Goal: Task Accomplishment & Management: Complete application form

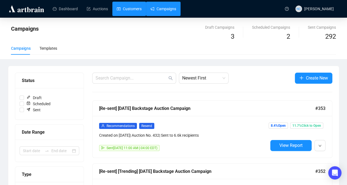
click at [132, 4] on link "Customers" at bounding box center [129, 9] width 25 height 14
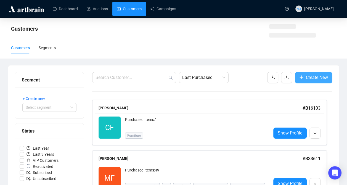
click at [307, 79] on span "Create New" at bounding box center [317, 77] width 22 height 7
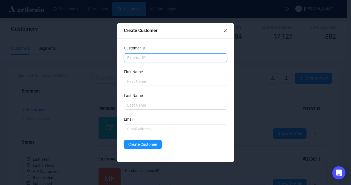
click at [147, 61] on input "text" at bounding box center [175, 57] width 103 height 9
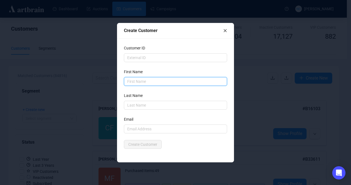
click at [140, 83] on input "text" at bounding box center [175, 81] width 103 height 9
type input "[PERSON_NAME] [PERSON_NAME]"
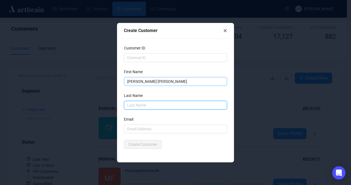
type input "S"
click at [130, 105] on input "amper" at bounding box center [175, 105] width 103 height 9
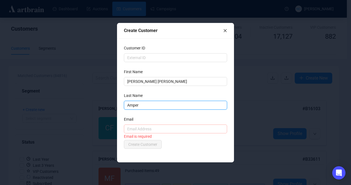
type input "Amper"
click at [168, 127] on input "text" at bounding box center [175, 128] width 103 height 9
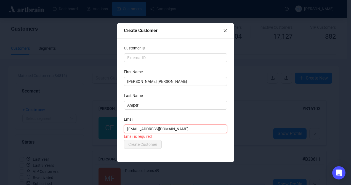
type input "[EMAIL_ADDRESS][DOMAIN_NAME]"
click at [191, 137] on div "Email is required" at bounding box center [175, 136] width 103 height 6
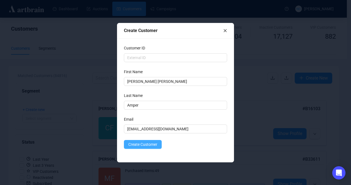
click at [150, 142] on span "Create Customer" at bounding box center [142, 144] width 29 height 6
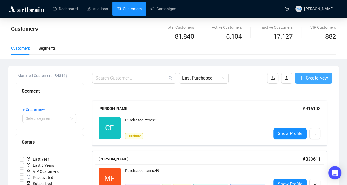
click at [305, 75] on button "Create New" at bounding box center [314, 78] width 38 height 11
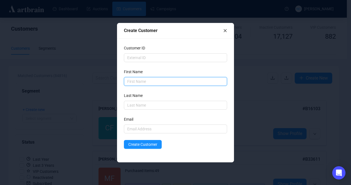
click at [216, 83] on input "text" at bounding box center [175, 81] width 103 height 9
type input "[PERSON_NAME]"
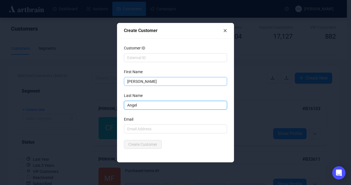
type input "Angel"
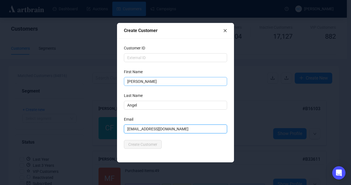
type input "[EMAIL_ADDRESS][DOMAIN_NAME]"
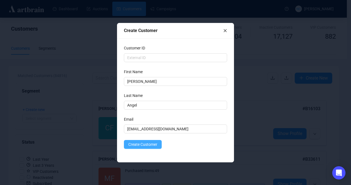
click at [150, 143] on span "Create Customer" at bounding box center [142, 144] width 29 height 6
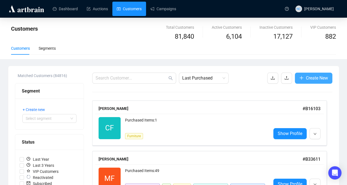
click at [302, 81] on span "button" at bounding box center [301, 78] width 4 height 7
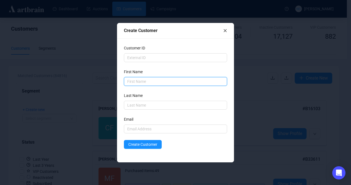
click at [201, 80] on input "text" at bounding box center [175, 81] width 103 height 9
type input "[PERSON_NAME]"
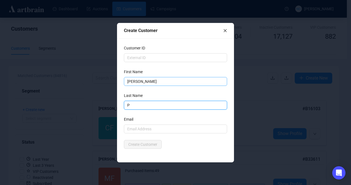
type input "P"
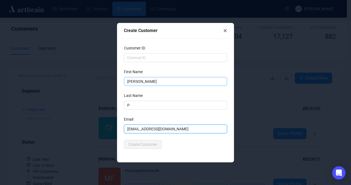
type input "[EMAIL_ADDRESS][DOMAIN_NAME]"
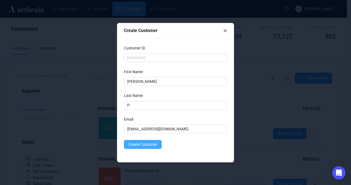
click at [148, 146] on span "Create Customer" at bounding box center [142, 144] width 29 height 6
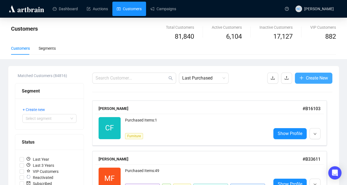
click at [327, 79] on span "Create New" at bounding box center [317, 78] width 22 height 7
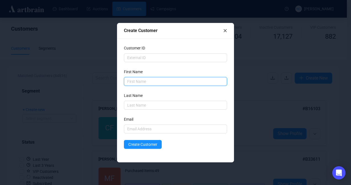
click at [174, 83] on input "text" at bounding box center [175, 81] width 103 height 9
type input "[PERSON_NAME]"
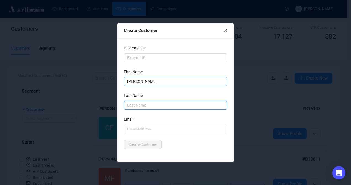
type input "p"
type input "Pagam"
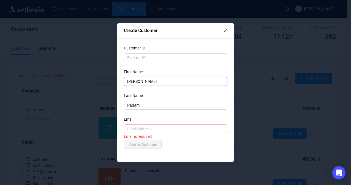
click at [177, 82] on input "[PERSON_NAME]" at bounding box center [175, 81] width 103 height 9
type input "[PERSON_NAME]"
type input "Golan"
type input "[EMAIL_ADDRESS][DOMAIN_NAME]"
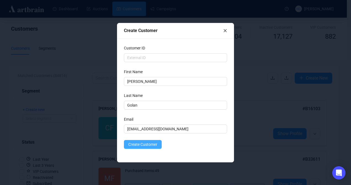
click at [155, 145] on span "Create Customer" at bounding box center [142, 144] width 29 height 6
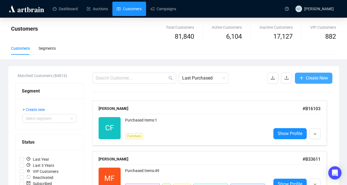
click at [326, 81] on span "Create New" at bounding box center [317, 78] width 22 height 7
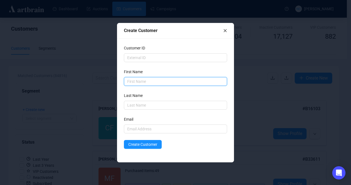
click at [194, 83] on input "text" at bounding box center [175, 81] width 103 height 9
type input "[PERSON_NAME]"
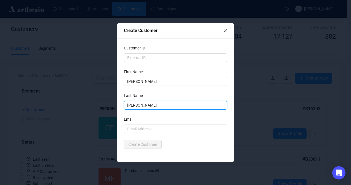
type input "[PERSON_NAME]"
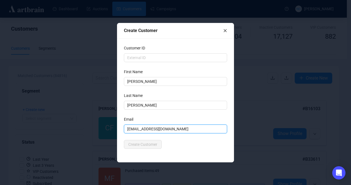
type input "[EMAIL_ADDRESS][DOMAIN_NAME]"
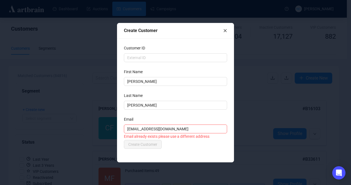
click at [226, 30] on icon "close" at bounding box center [225, 30] width 3 height 3
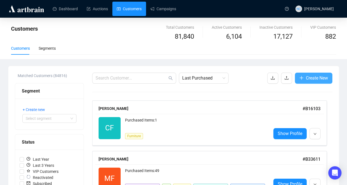
click at [304, 81] on button "Create New" at bounding box center [314, 78] width 38 height 11
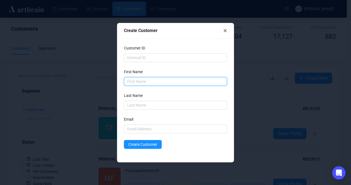
click at [178, 82] on input "text" at bounding box center [175, 81] width 103 height 9
type input "[PERSON_NAME]"
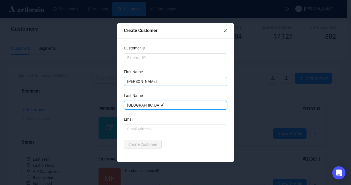
type input "[GEOGRAPHIC_DATA]"
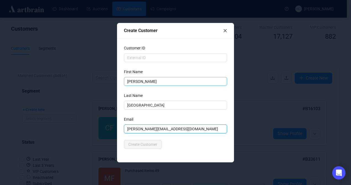
type input "[PERSON_NAME][EMAIL_ADDRESS][DOMAIN_NAME]"
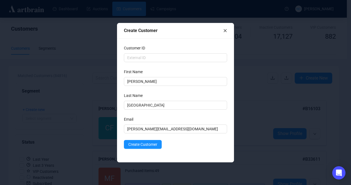
click at [159, 139] on form "Customer ID First Name [PERSON_NAME] Last Name [PERSON_NAME] Email [PERSON_NAME…" at bounding box center [175, 97] width 103 height 104
click at [157, 145] on button "Create Customer" at bounding box center [143, 144] width 38 height 9
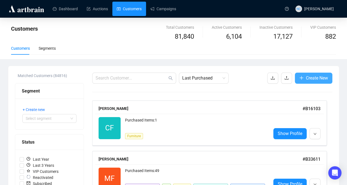
click at [310, 80] on span "Create New" at bounding box center [317, 78] width 22 height 7
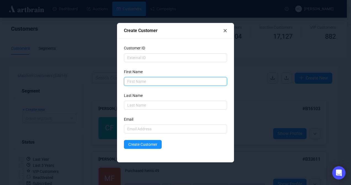
click at [214, 83] on input "text" at bounding box center [175, 81] width 103 height 9
type input "[PERSON_NAME]"
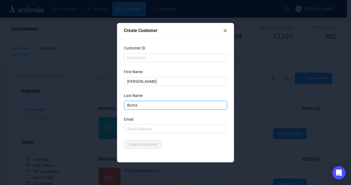
type input "Burns"
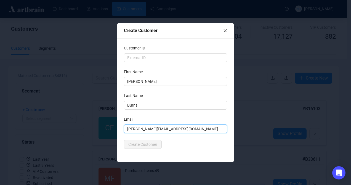
type input "[PERSON_NAME][EMAIL_ADDRESS][DOMAIN_NAME]"
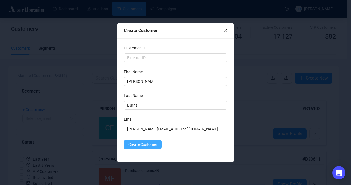
click at [146, 146] on span "Create Customer" at bounding box center [142, 144] width 29 height 6
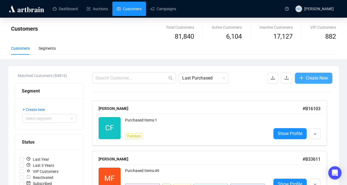
click at [306, 79] on span "Create New" at bounding box center [317, 78] width 22 height 7
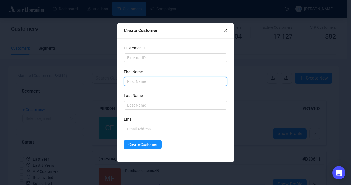
click at [200, 79] on input "text" at bounding box center [175, 81] width 103 height 9
type input "[PERSON_NAME]"
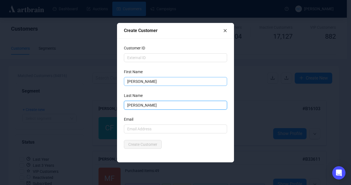
type input "[PERSON_NAME]"
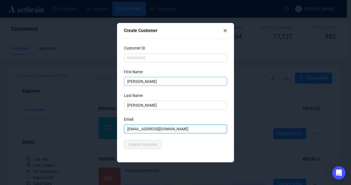
type input "[EMAIL_ADDRESS][DOMAIN_NAME]"
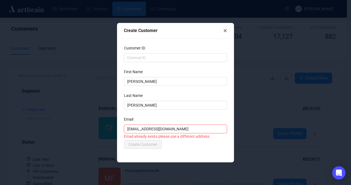
click at [227, 31] on div "Create Customer" at bounding box center [175, 30] width 116 height 15
click at [226, 31] on icon "close" at bounding box center [225, 31] width 4 height 4
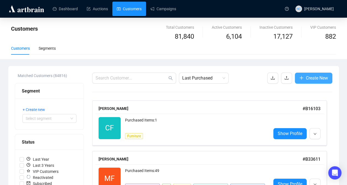
click at [303, 77] on icon "plus" at bounding box center [301, 78] width 4 height 4
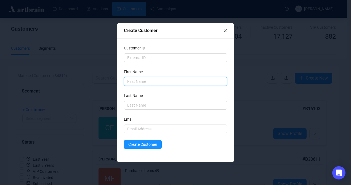
click at [134, 85] on input "text" at bounding box center [175, 81] width 103 height 9
type input "[PERSON_NAME]"
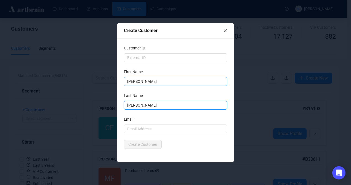
type input "[PERSON_NAME]"
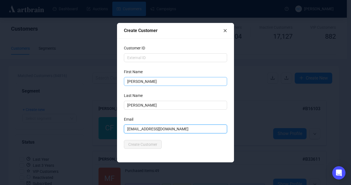
type input "[EMAIL_ADDRESS][DOMAIN_NAME]"
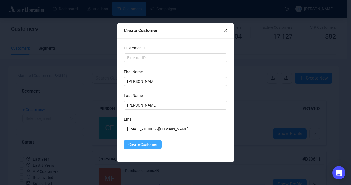
click at [139, 141] on span "Create Customer" at bounding box center [142, 144] width 29 height 6
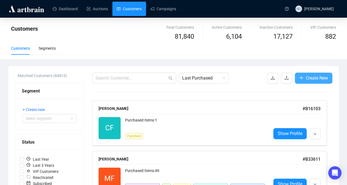
click at [311, 78] on span "Create New" at bounding box center [317, 78] width 22 height 7
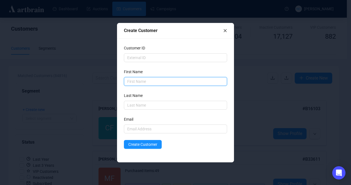
click at [205, 81] on input "text" at bounding box center [175, 81] width 103 height 9
type input "[PERSON_NAME]"
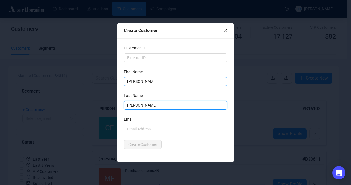
type input "[PERSON_NAME]"
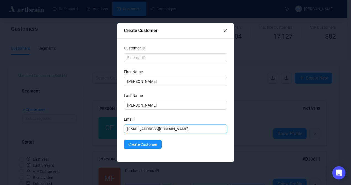
click at [140, 126] on input "[EMAIL_ADDRESS][DOMAIN_NAME]" at bounding box center [175, 128] width 103 height 9
type input "[EMAIL_ADDRESS][DOMAIN_NAME]"
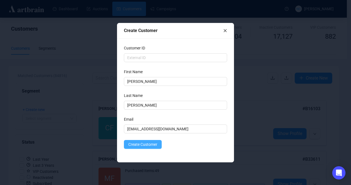
click at [152, 145] on span "Create Customer" at bounding box center [142, 144] width 29 height 6
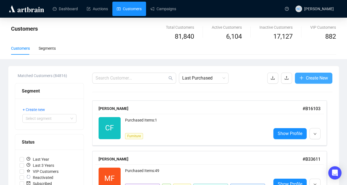
click at [322, 80] on span "Create New" at bounding box center [317, 78] width 22 height 7
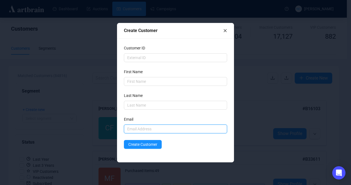
click at [169, 127] on input "text" at bounding box center [175, 128] width 103 height 9
type input "[EMAIL_ADDRESS][DOMAIN_NAME]"
click at [124, 140] on button "Create Customer" at bounding box center [143, 144] width 38 height 9
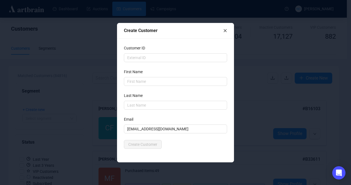
click at [174, 140] on div "Create Customer" at bounding box center [175, 144] width 103 height 9
click at [181, 131] on input "[EMAIL_ADDRESS][DOMAIN_NAME]" at bounding box center [175, 128] width 103 height 9
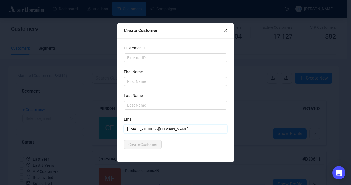
click at [181, 131] on input "[EMAIL_ADDRESS][DOMAIN_NAME]" at bounding box center [175, 128] width 103 height 9
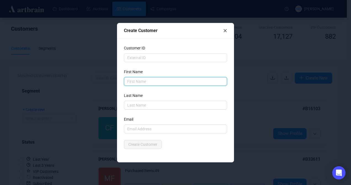
click at [170, 83] on input "text" at bounding box center [175, 81] width 103 height 9
type input "diellza"
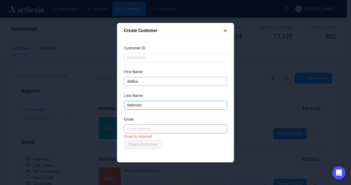
type input "Nehmeti"
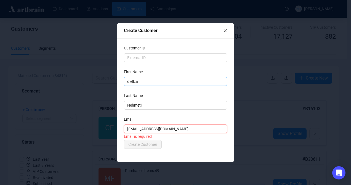
type input "[EMAIL_ADDRESS][DOMAIN_NAME]"
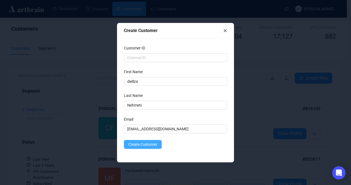
click at [155, 142] on span "Create Customer" at bounding box center [142, 144] width 29 height 6
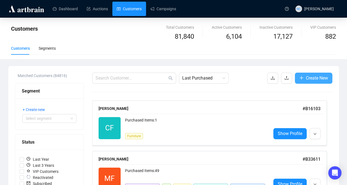
click at [303, 73] on button "Create New" at bounding box center [314, 78] width 38 height 11
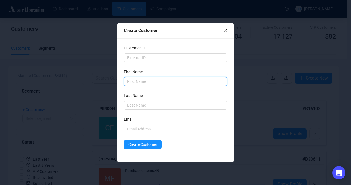
click at [202, 80] on input "text" at bounding box center [175, 81] width 103 height 9
type input "[PERSON_NAME]"
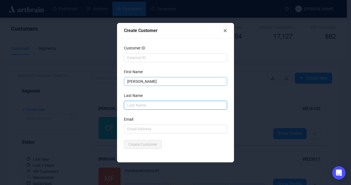
type input "D"
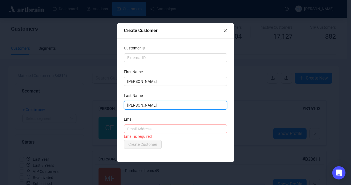
click at [137, 105] on input "[PERSON_NAME]" at bounding box center [175, 105] width 103 height 9
click at [135, 107] on input "Golud" at bounding box center [175, 105] width 103 height 9
type input "Gold"
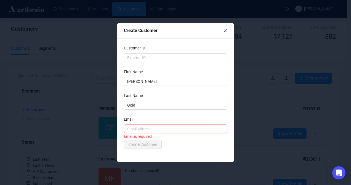
click at [140, 132] on input "text" at bounding box center [175, 128] width 103 height 9
type input "[PERSON_NAME][DOMAIN_NAME][EMAIL_ADDRESS][DOMAIN_NAME]"
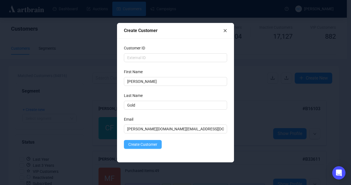
click at [151, 143] on span "Create Customer" at bounding box center [142, 144] width 29 height 6
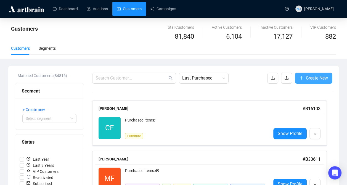
click at [331, 76] on button "Create New" at bounding box center [314, 78] width 38 height 11
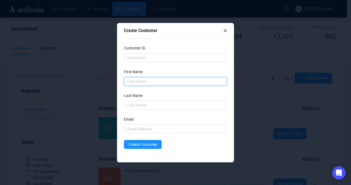
click at [189, 83] on input "text" at bounding box center [175, 81] width 103 height 9
type input "[PERSON_NAME]"
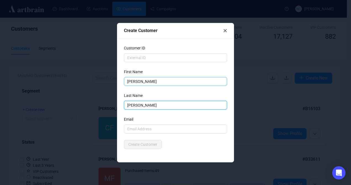
type input "[PERSON_NAME]"
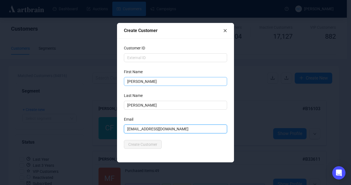
type input "[EMAIL_ADDRESS][DOMAIN_NAME]"
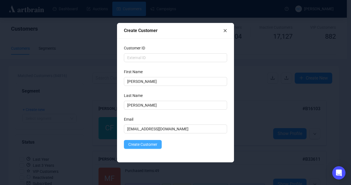
click at [137, 142] on span "Create Customer" at bounding box center [142, 144] width 29 height 6
